Goal: Find specific page/section: Find specific page/section

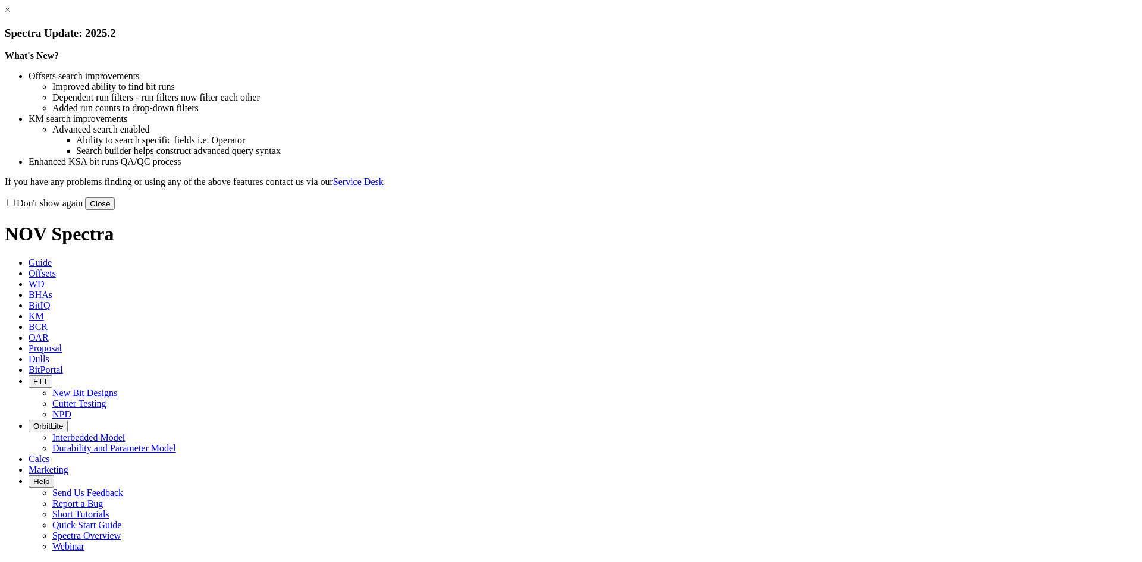
click at [115, 210] on button "Close" at bounding box center [100, 203] width 30 height 12
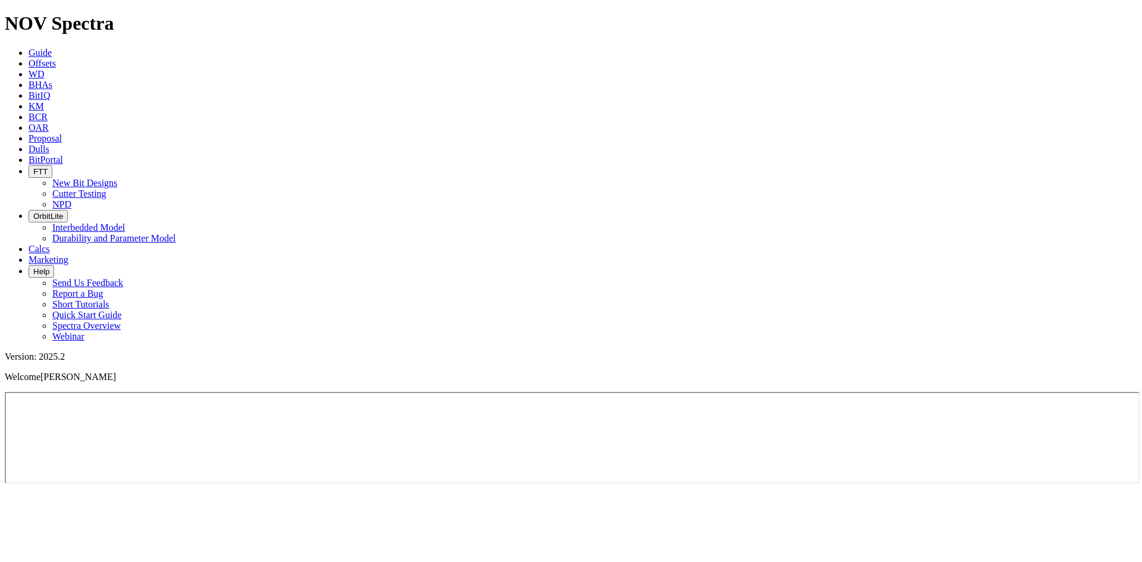
click at [49, 144] on link "Dulls" at bounding box center [39, 149] width 21 height 10
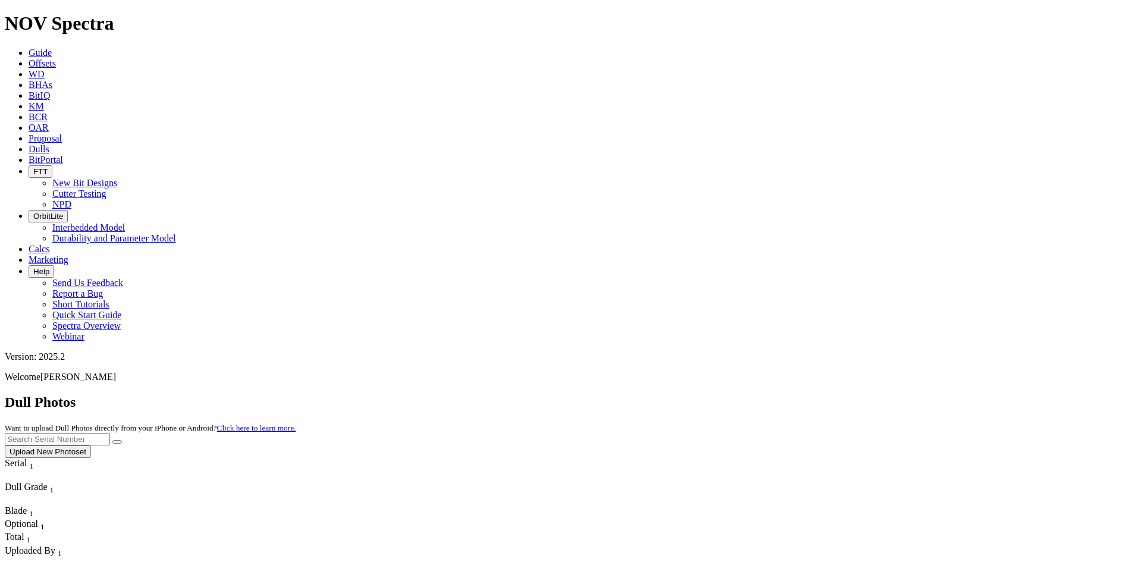
click at [110, 433] on input "text" at bounding box center [57, 439] width 105 height 12
click at [112, 440] on button "submit" at bounding box center [117, 442] width 10 height 4
drag, startPoint x: 895, startPoint y: 55, endPoint x: 874, endPoint y: 55, distance: 20.8
click at [110, 433] on input "320672" at bounding box center [57, 439] width 105 height 12
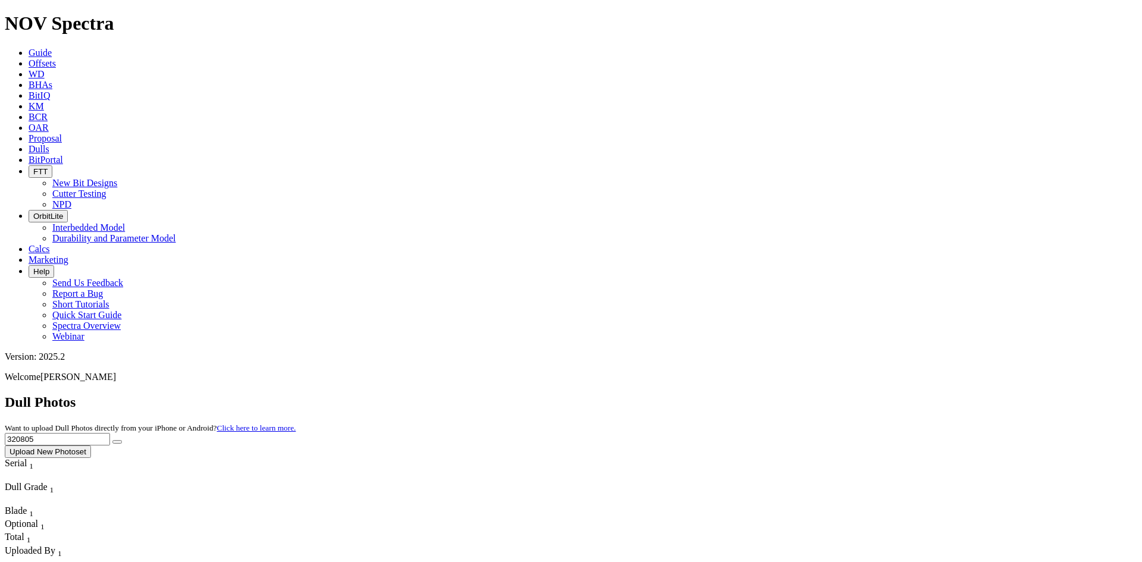
click at [112, 440] on button "submit" at bounding box center [117, 442] width 10 height 4
drag, startPoint x: 840, startPoint y: 55, endPoint x: 812, endPoint y: 55, distance: 27.9
click at [812, 394] on div "Dull Photos Want to upload Dull Photos directly from your iPhone or Android? Cl…" at bounding box center [571, 426] width 1132 height 64
click at [112, 440] on button "submit" at bounding box center [117, 442] width 10 height 4
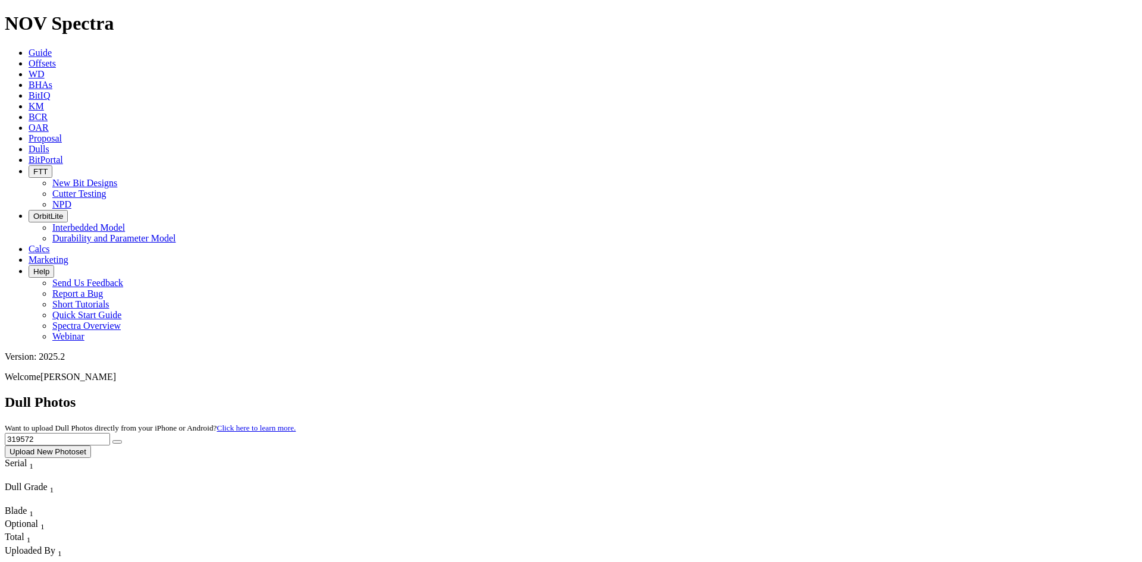
drag, startPoint x: 832, startPoint y: 52, endPoint x: 811, endPoint y: 52, distance: 21.4
click at [811, 394] on div "Dull Photos Want to upload Dull Photos directly from your iPhone or Android? Cl…" at bounding box center [571, 426] width 1132 height 64
type input "320591"
click at [112, 440] on button "submit" at bounding box center [117, 442] width 10 height 4
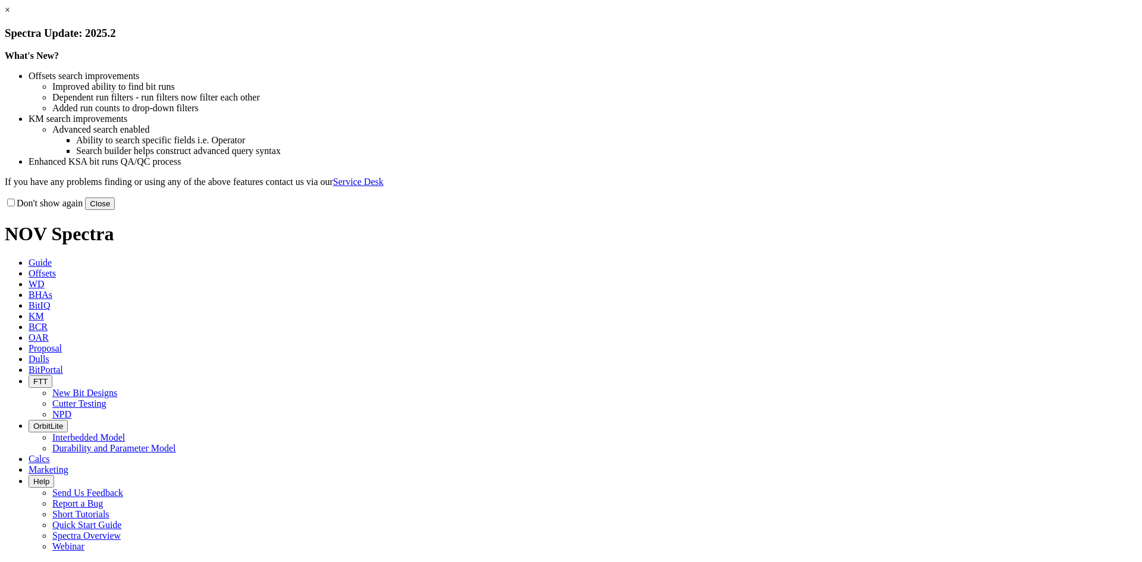
click at [115, 210] on button "Close" at bounding box center [100, 203] width 30 height 12
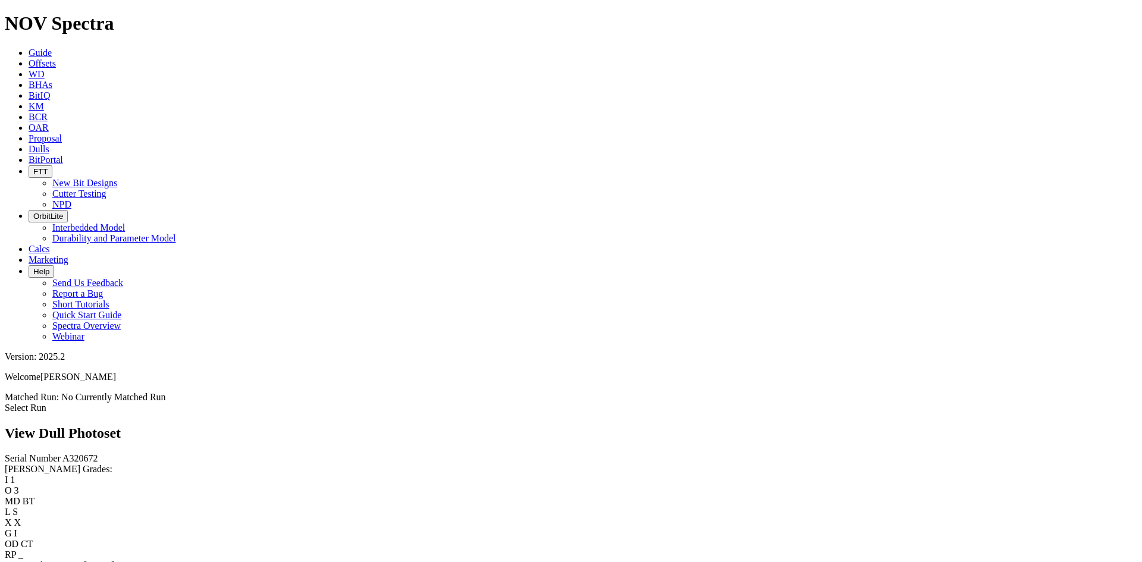
scroll to position [1249, 0]
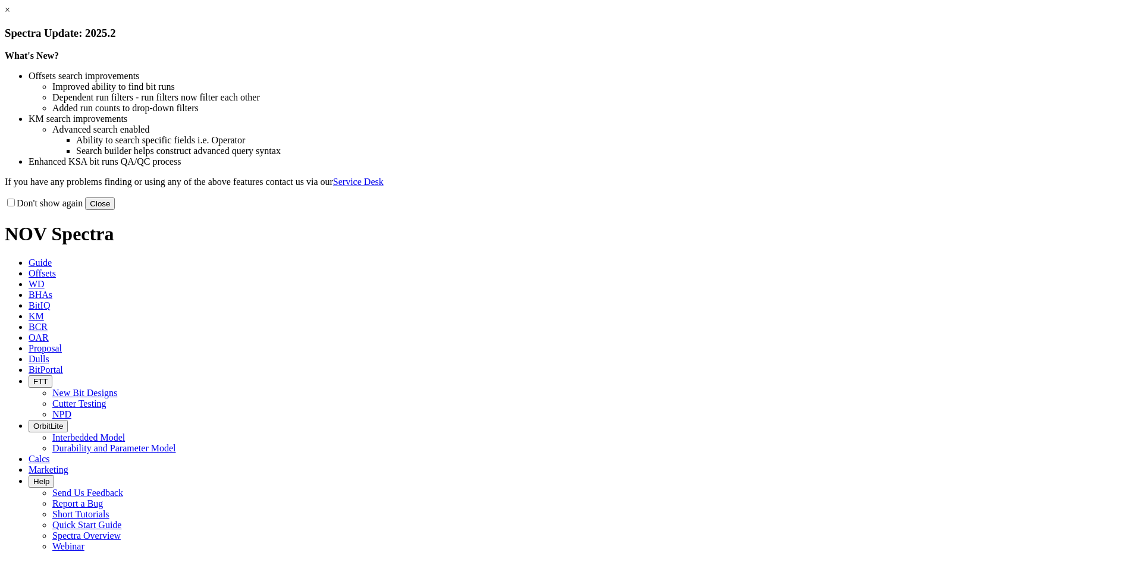
click at [115, 210] on button "Close" at bounding box center [100, 203] width 30 height 12
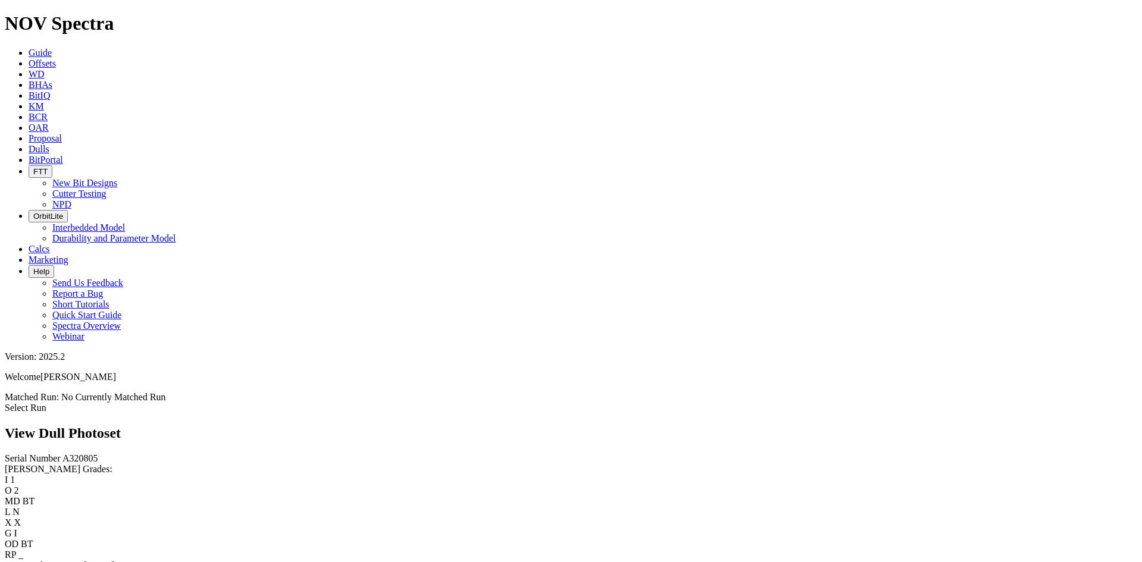
scroll to position [2795, 0]
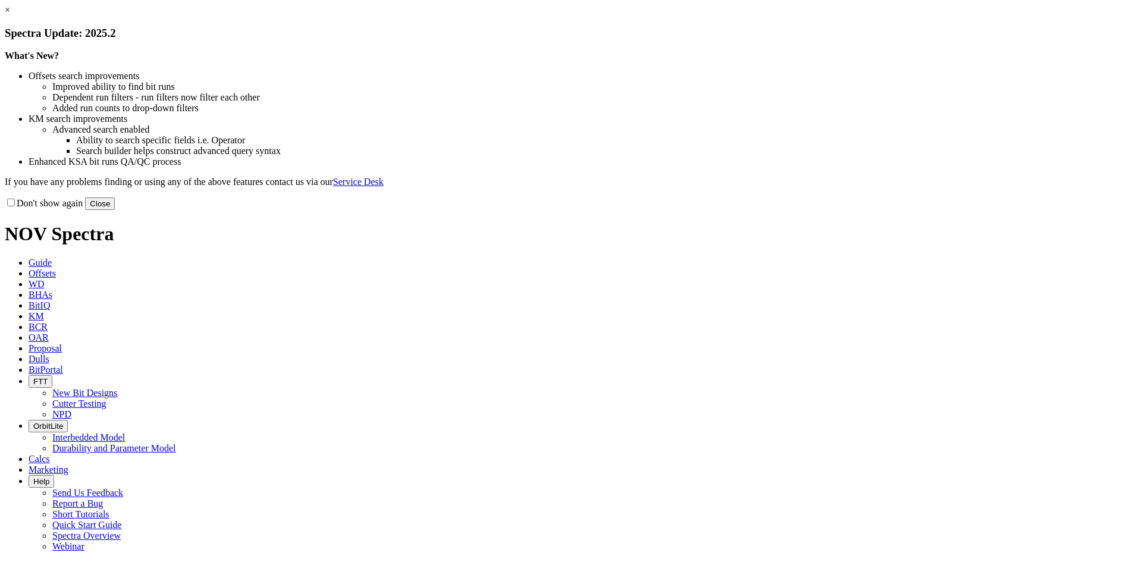
click at [115, 210] on button "Close" at bounding box center [100, 203] width 30 height 12
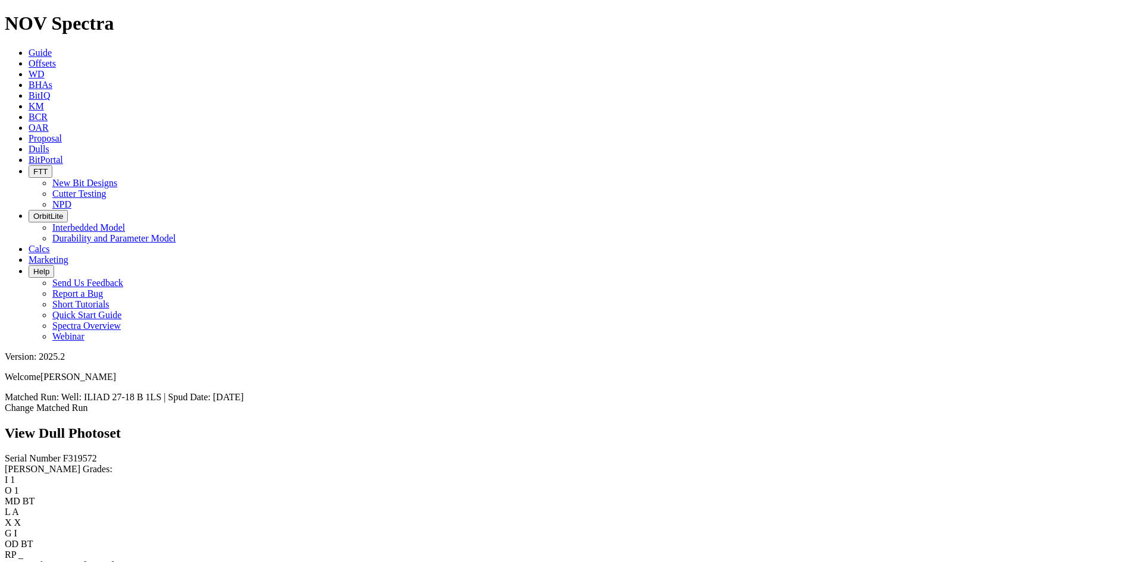
scroll to position [1725, 0]
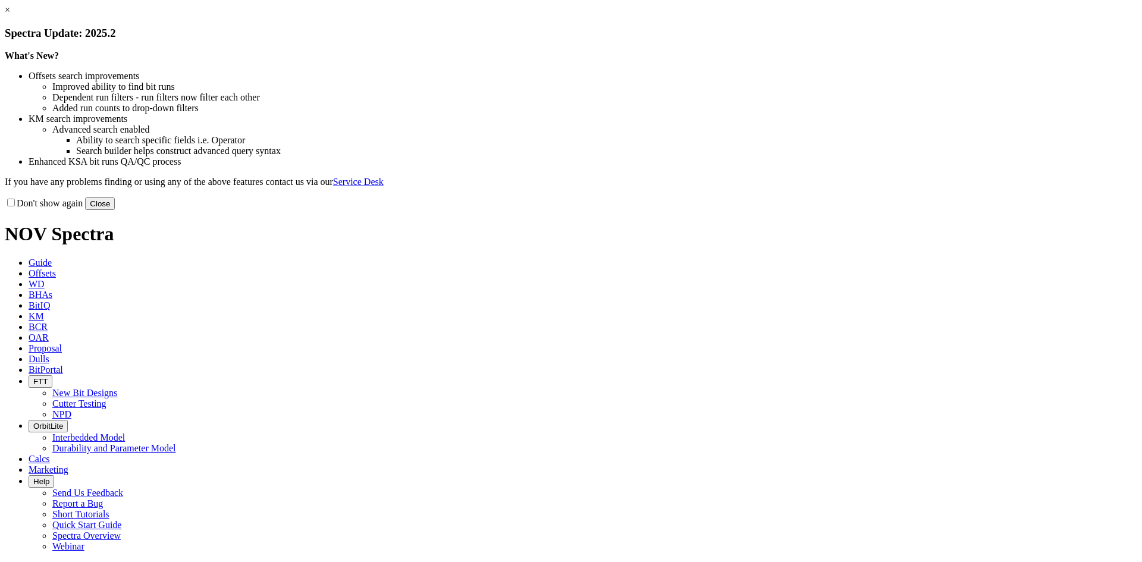
click at [817, 210] on div "Don't show again Close" at bounding box center [571, 203] width 1132 height 13
click at [115, 210] on button "Close" at bounding box center [100, 203] width 30 height 12
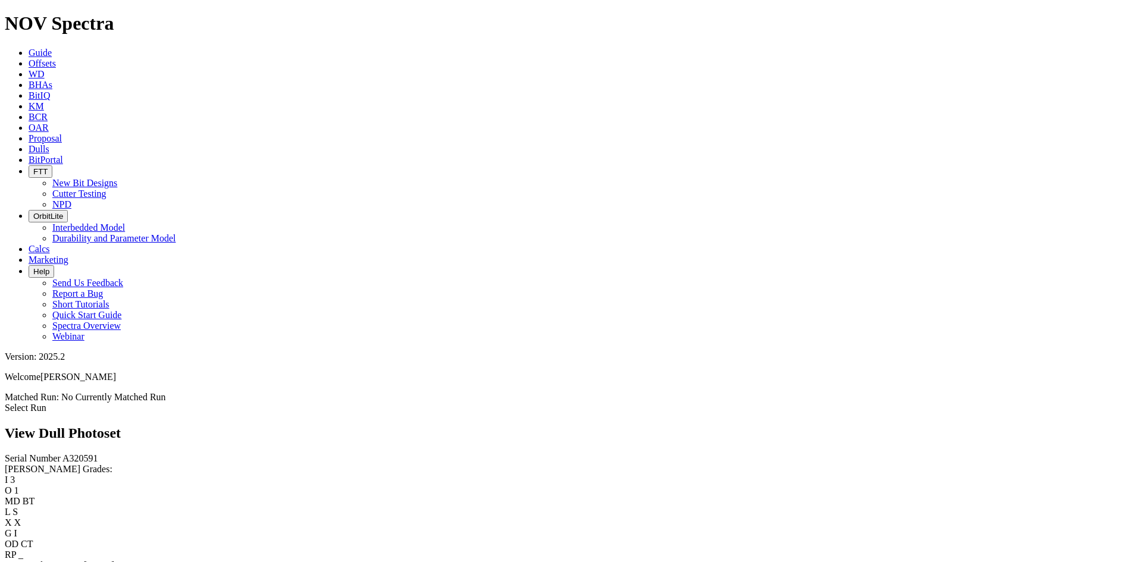
scroll to position [535, 0]
